Goal: Task Accomplishment & Management: Use online tool/utility

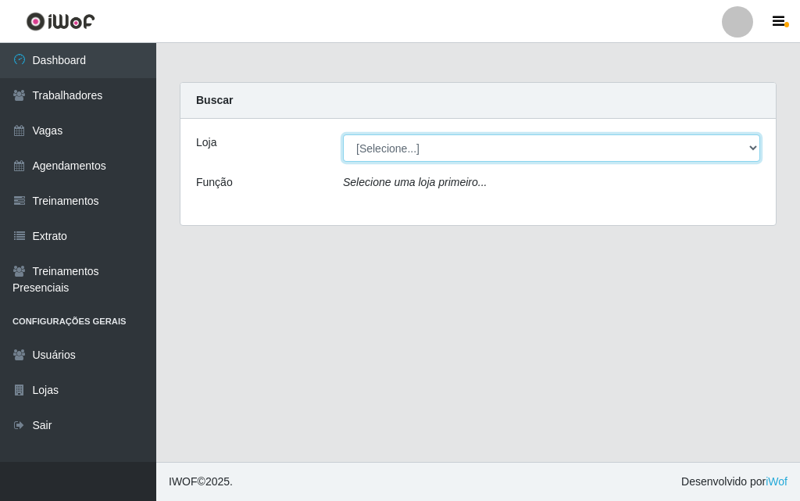
click at [428, 144] on select "[Selecione...] A fazendinha" at bounding box center [551, 147] width 417 height 27
select select "70"
click at [343, 134] on select "[Selecione...] A fazendinha" at bounding box center [551, 147] width 417 height 27
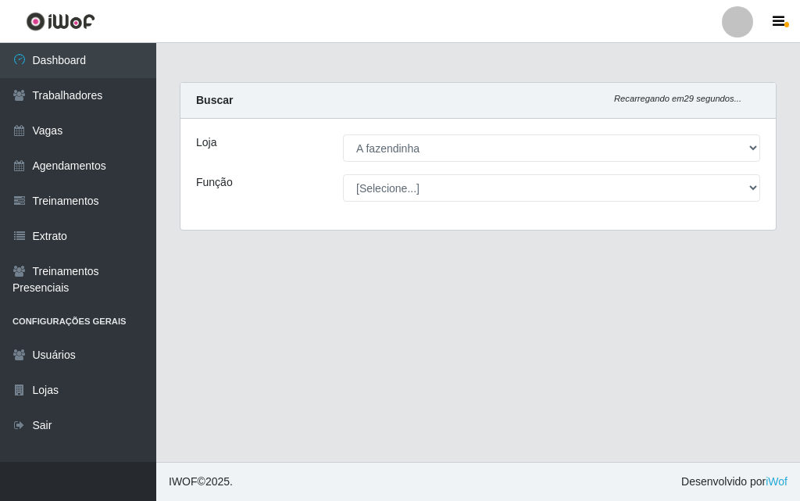
click at [428, 190] on select "[Selecione...] ASG ASG + ASG ++ Balconista Embalador Embalador + Embalador ++ O…" at bounding box center [551, 187] width 417 height 27
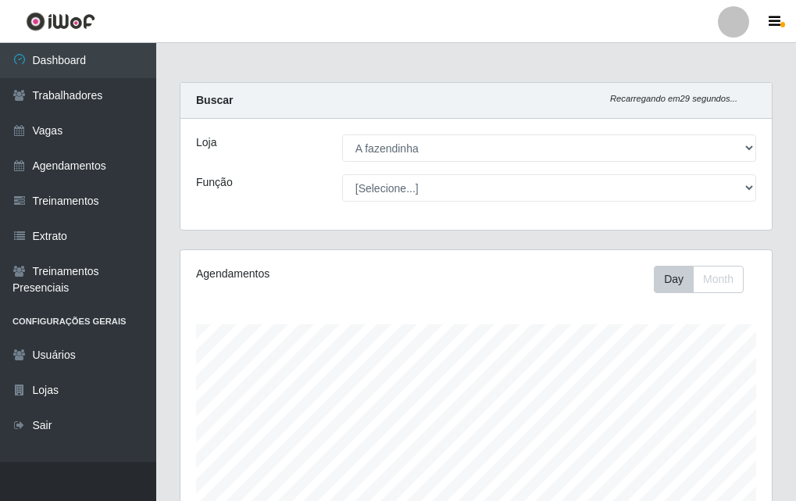
scroll to position [324, 592]
select select "79"
click at [342, 174] on select "[Selecione...] ASG ASG + ASG ++ Balconista Embalador Embalador + Embalador ++ O…" at bounding box center [549, 187] width 414 height 27
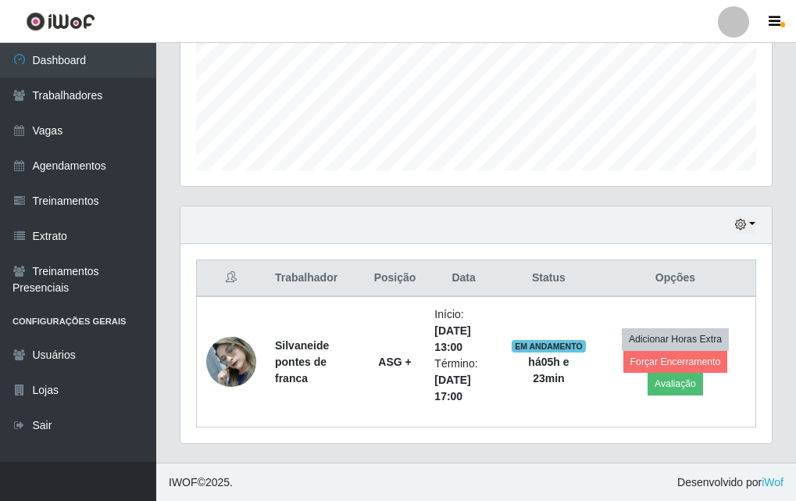
scroll to position [389, 0]
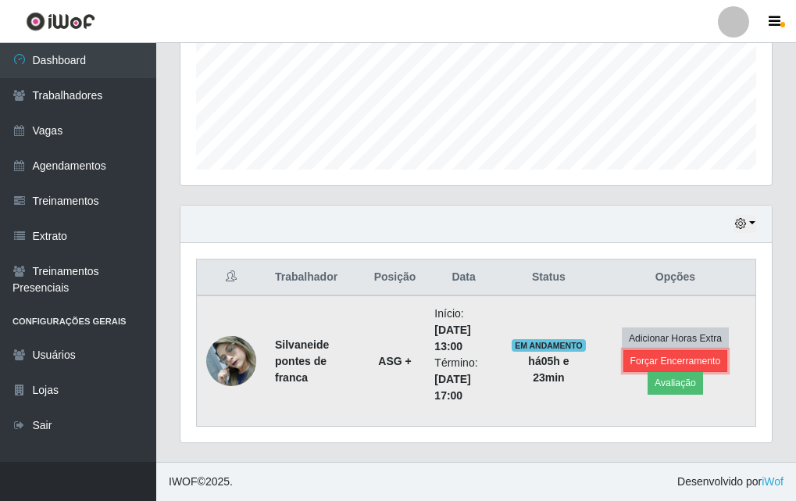
click at [643, 365] on button "Forçar Encerramento" at bounding box center [676, 361] width 105 height 22
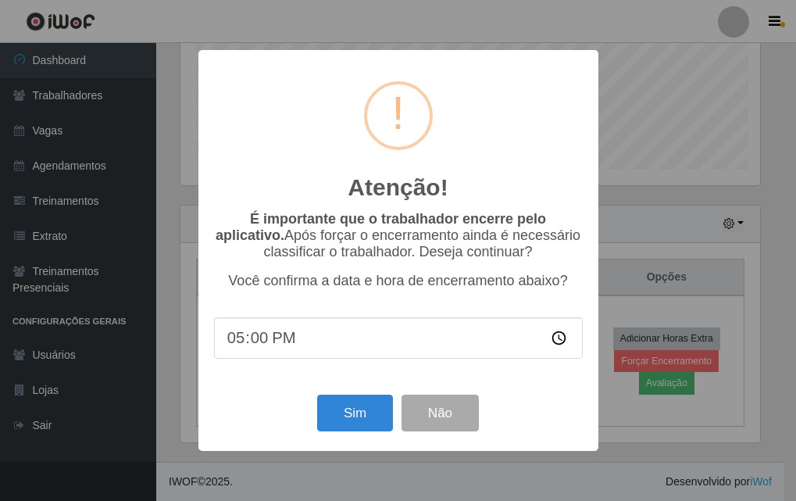
scroll to position [324, 584]
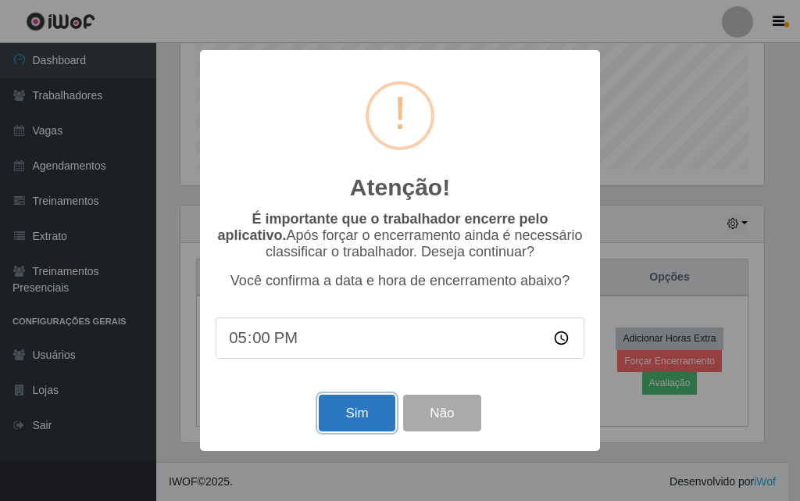
click at [345, 421] on button "Sim" at bounding box center [357, 413] width 76 height 37
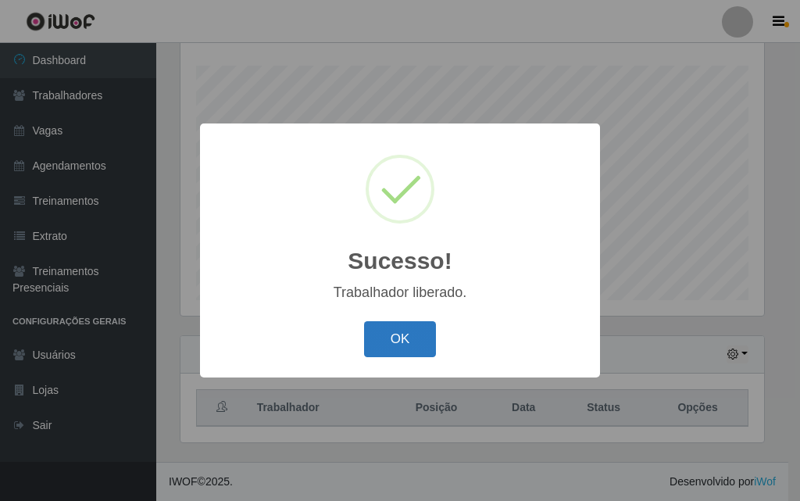
click at [402, 334] on button "OK" at bounding box center [400, 339] width 73 height 37
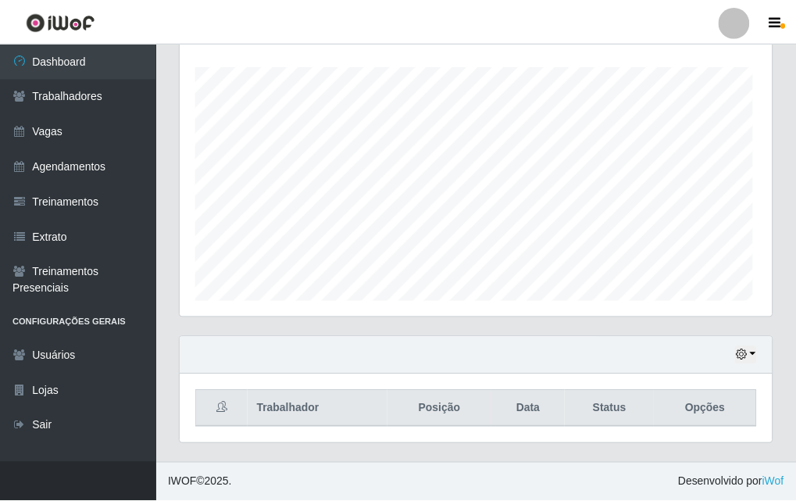
scroll to position [324, 592]
